Goal: Use online tool/utility: Utilize a website feature to perform a specific function

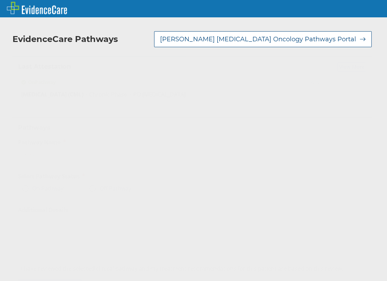
click at [51, 189] on label "On Pathway" at bounding box center [43, 188] width 42 height 7
click at [0, 0] on input "On Pathway" at bounding box center [0, 0] width 0 height 0
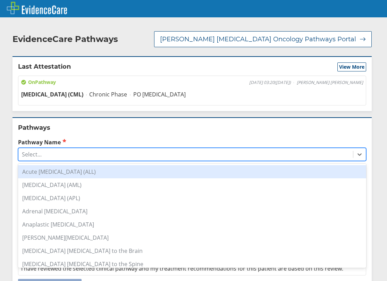
click at [53, 154] on div "Select..." at bounding box center [185, 155] width 335 height 12
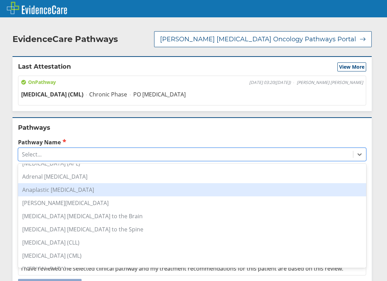
scroll to position [69, 0]
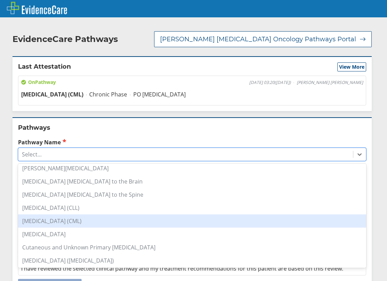
click at [65, 224] on div "[MEDICAL_DATA] (CML)" at bounding box center [192, 221] width 348 height 13
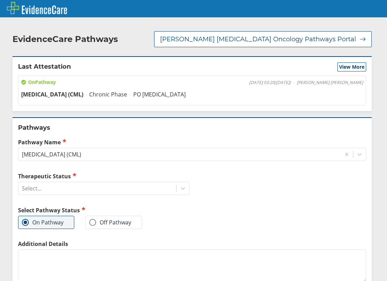
click at [53, 196] on div "Therapeutic Status Select... Select Pathway Status On Pathway Off Pathway" at bounding box center [103, 206] width 171 height 68
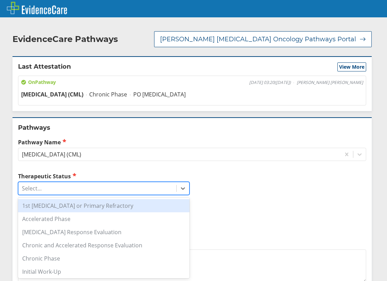
click at [55, 191] on div "Select..." at bounding box center [97, 189] width 158 height 12
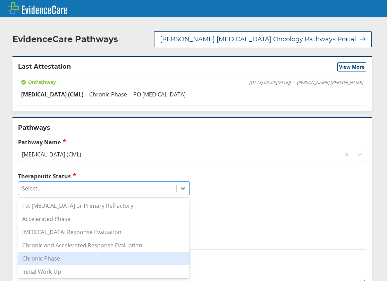
click at [59, 257] on div "Chronic Phase" at bounding box center [103, 258] width 171 height 13
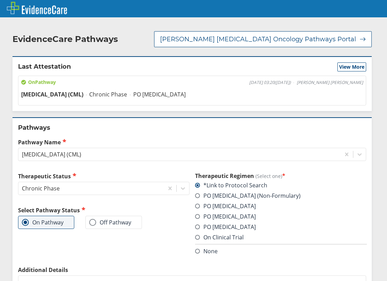
click at [195, 206] on span at bounding box center [197, 206] width 5 height 5
click at [0, 0] on input "PO [MEDICAL_DATA]" at bounding box center [0, 0] width 0 height 0
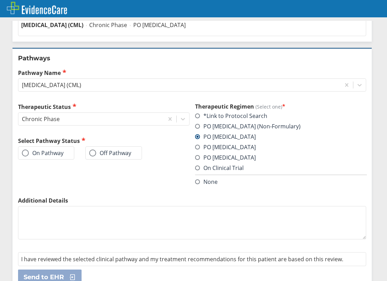
click at [53, 155] on label "On Pathway" at bounding box center [43, 153] width 42 height 7
click at [0, 0] on input "On Pathway" at bounding box center [0, 0] width 0 height 0
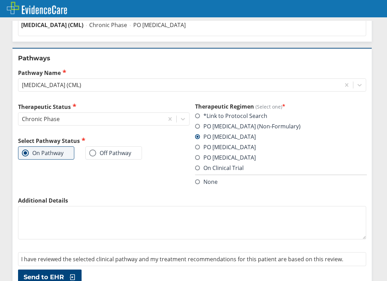
scroll to position [82, 0]
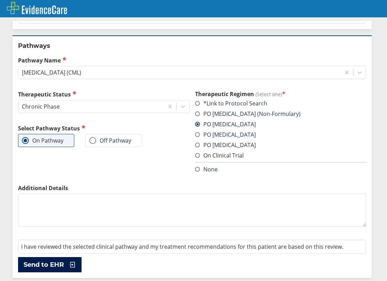
click at [62, 269] on button "Send to EHR" at bounding box center [50, 264] width 64 height 15
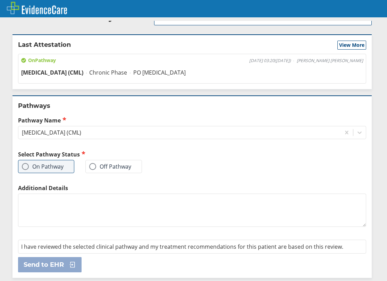
scroll to position [0, 0]
